Goal: Check status: Check status

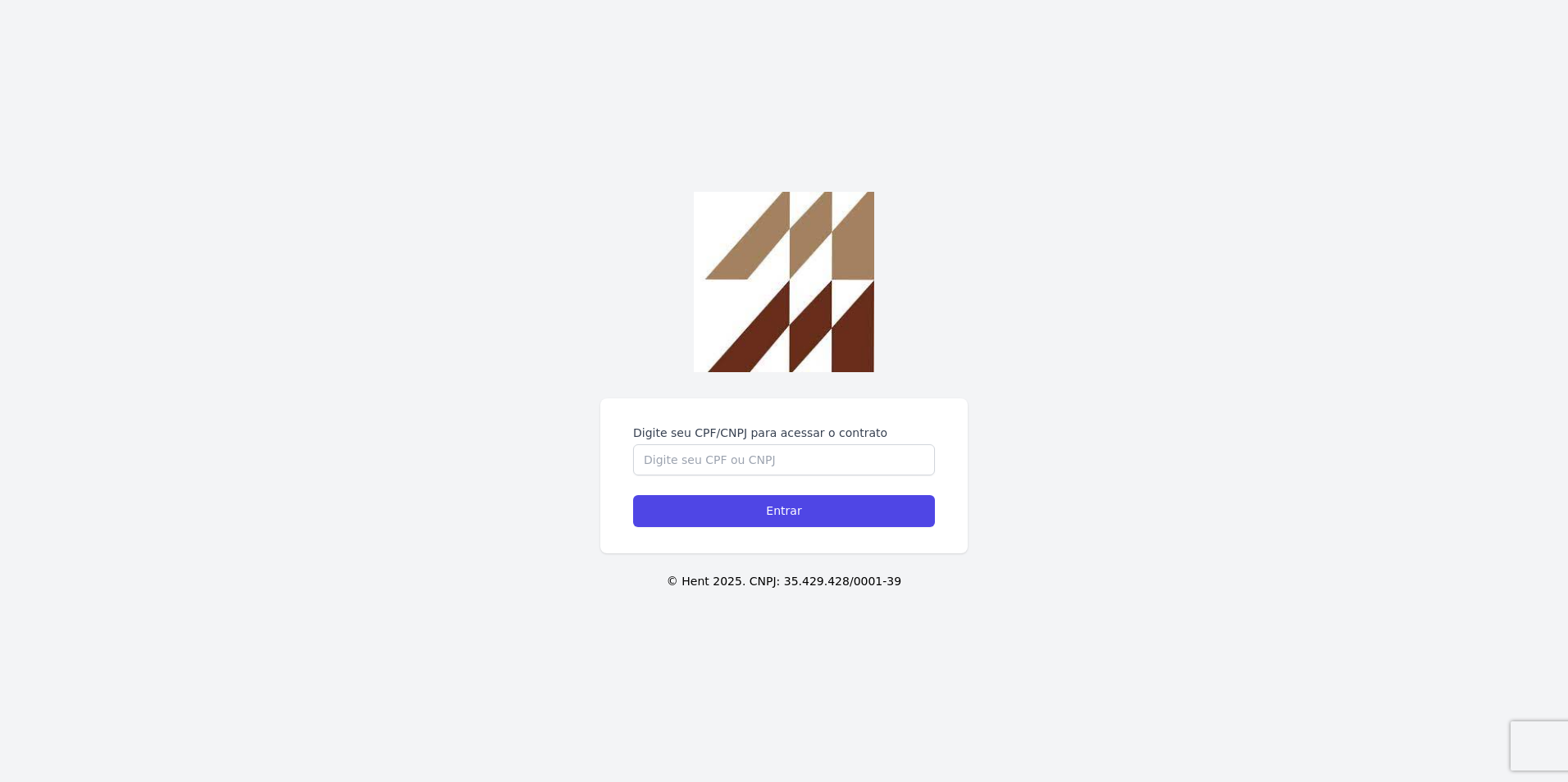
click at [713, 477] on form "Digite seu CPF/CNPJ para acessar o contrato Entrar" at bounding box center [784, 476] width 302 height 102
click at [726, 457] on input "Digite seu CPF/CNPJ para acessar o contrato" at bounding box center [784, 460] width 302 height 31
type input "43378851880"
click at [633, 495] on input "Entrar" at bounding box center [784, 510] width 302 height 32
